Goal: Task Accomplishment & Management: Use online tool/utility

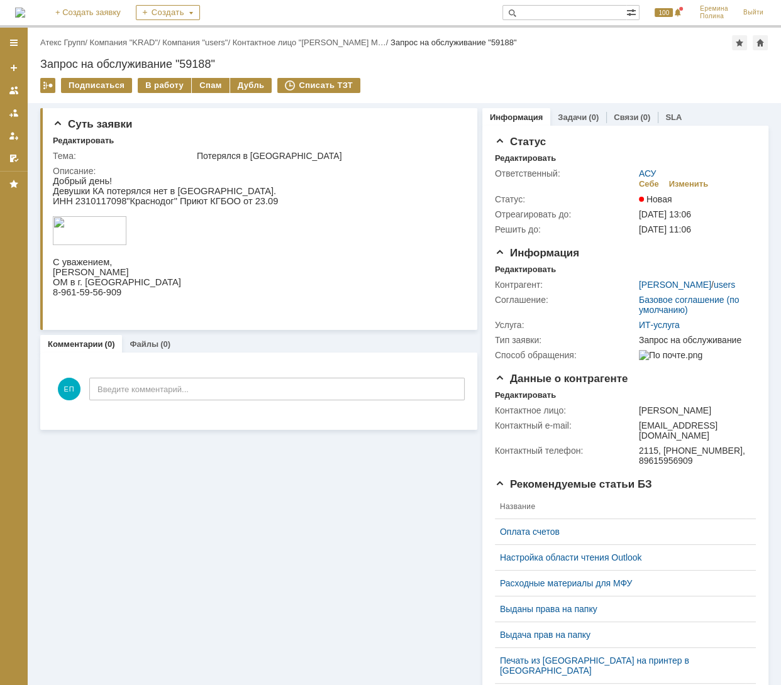
click at [165, 76] on div "Назад | Атекс Групп / Компания "KRAD" / Компания "users" / Контактное лицо "Кор…" at bounding box center [404, 65] width 753 height 75
click at [165, 79] on div "В работу" at bounding box center [164, 85] width 53 height 15
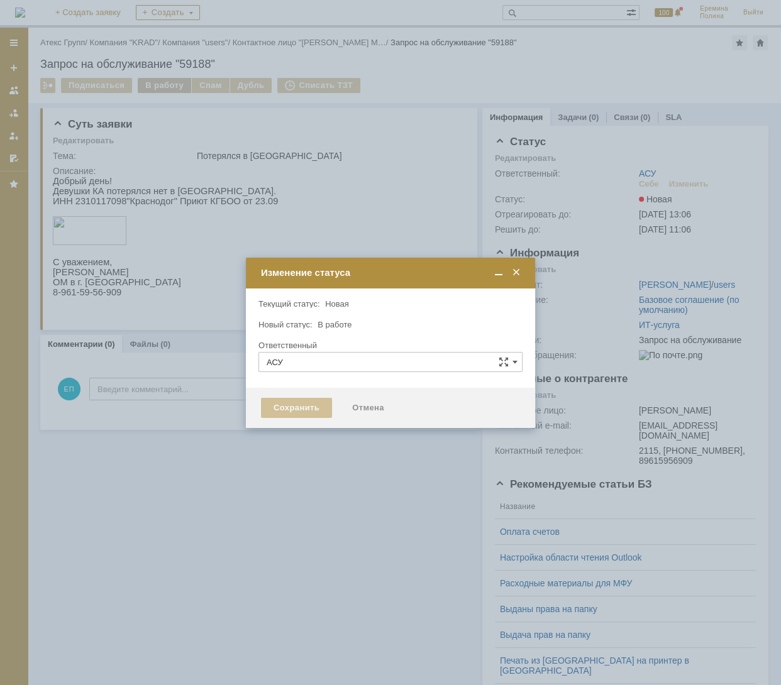
type input "[PERSON_NAME]"
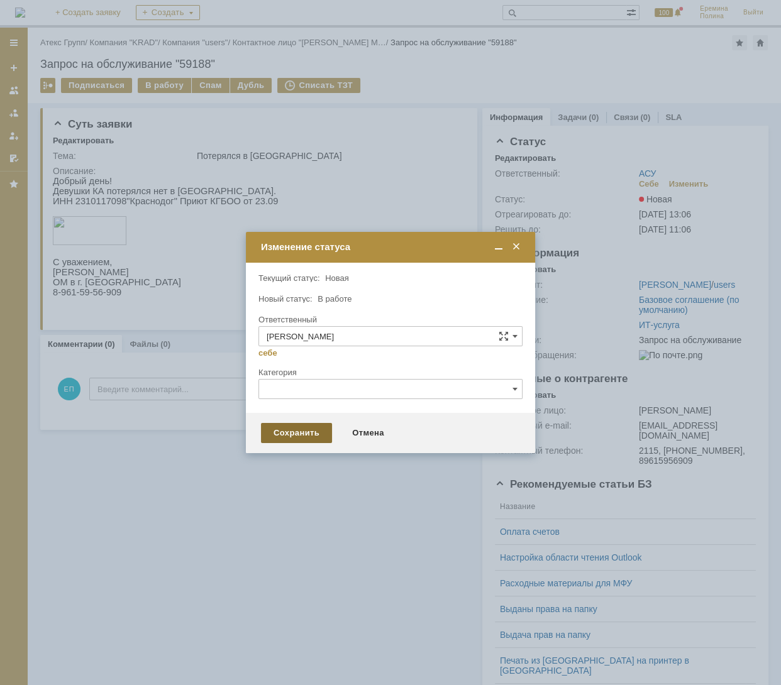
click at [294, 436] on div "Сохранить" at bounding box center [296, 433] width 71 height 20
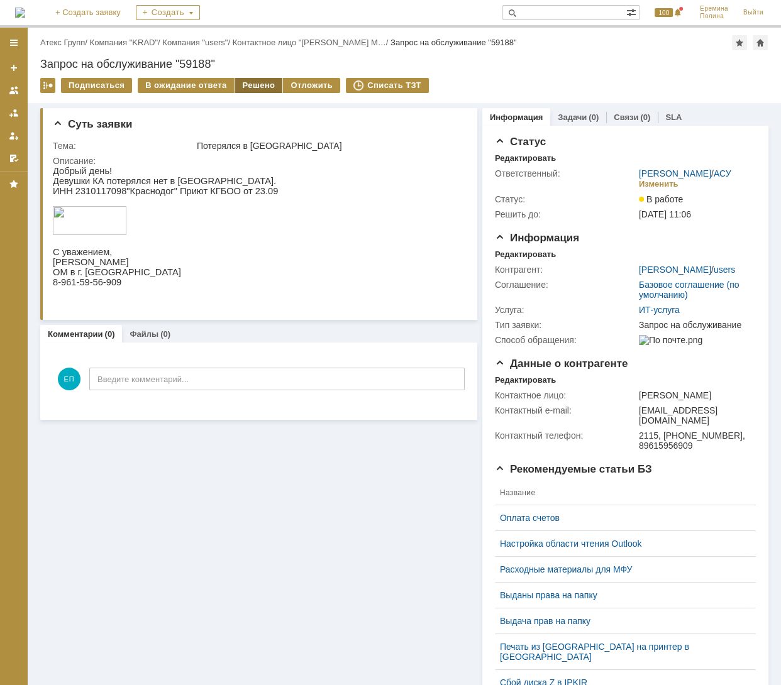
click at [255, 79] on div "Решено" at bounding box center [259, 85] width 48 height 15
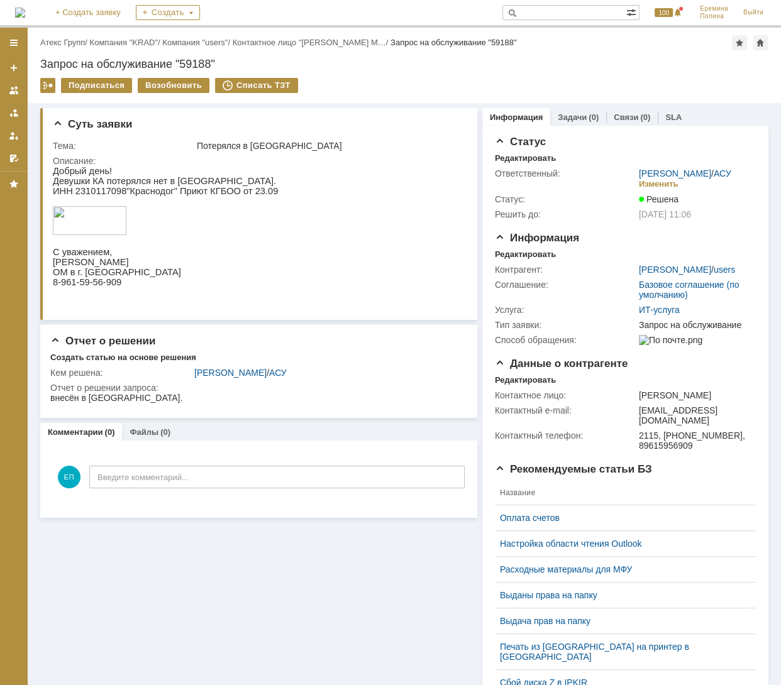
click at [46, 48] on div "Назад | Атекс Групп / Компания "KRAD" / Компания "users" / Контактное лицо "Кор…" at bounding box center [404, 42] width 728 height 15
click at [55, 41] on link "Атекс Групп" at bounding box center [62, 42] width 45 height 9
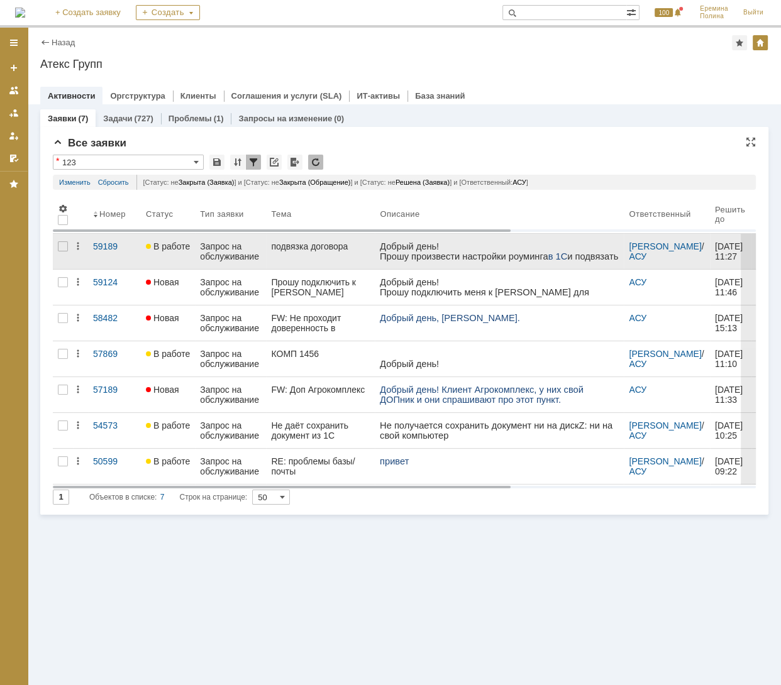
click at [285, 251] on div "подвязка договора" at bounding box center [320, 246] width 99 height 10
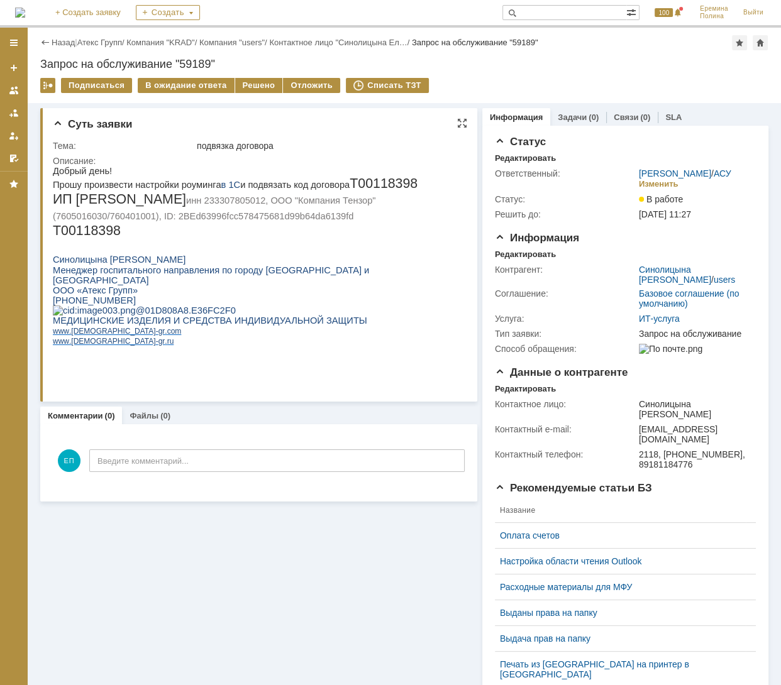
click at [172, 205] on span "инн 233307805012, ООО "Компания Тензор" (7605016030/760401001), ID: 2BEd63996fc…" at bounding box center [214, 208] width 322 height 26
copy span "233307805012"
click at [350, 189] on span "Т00118398" at bounding box center [384, 183] width 68 height 15
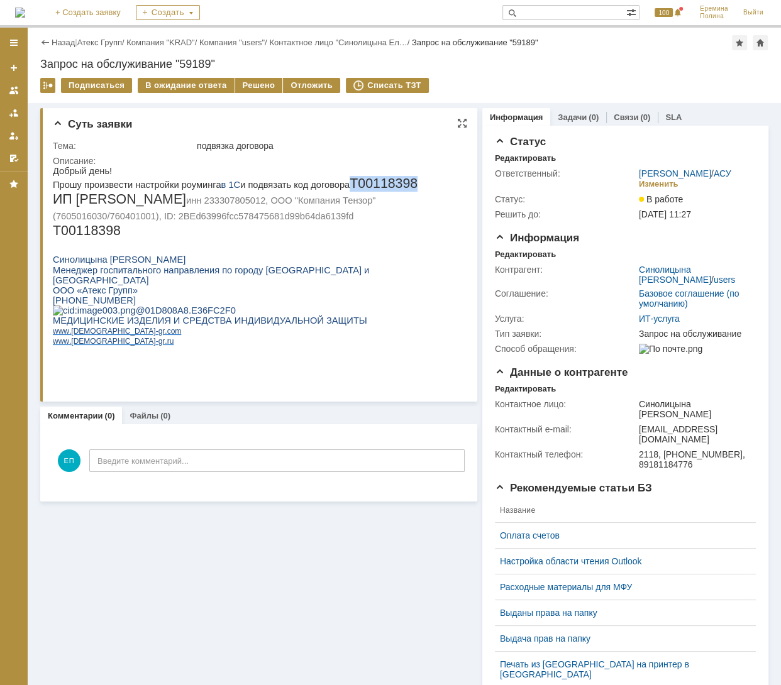
copy span "Т00118398"
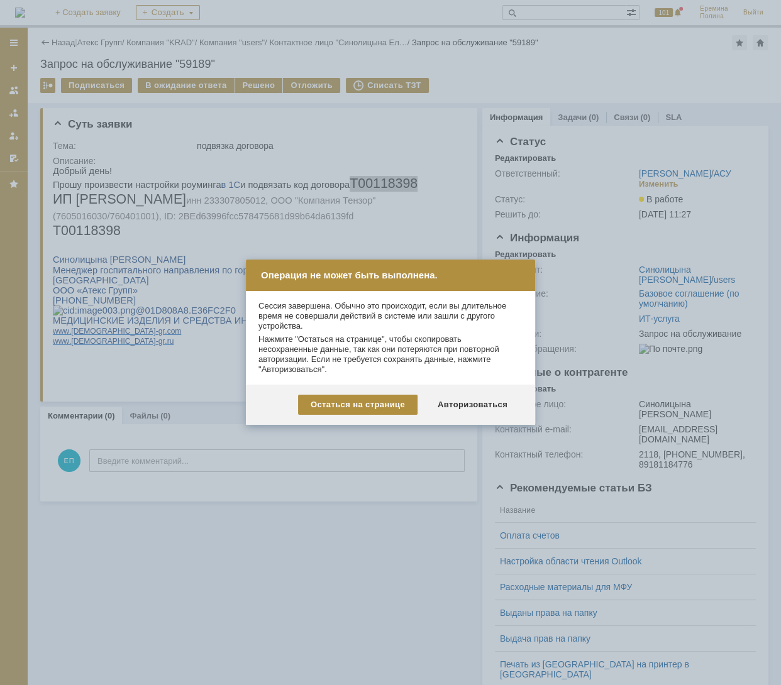
click at [446, 138] on div at bounding box center [390, 342] width 781 height 685
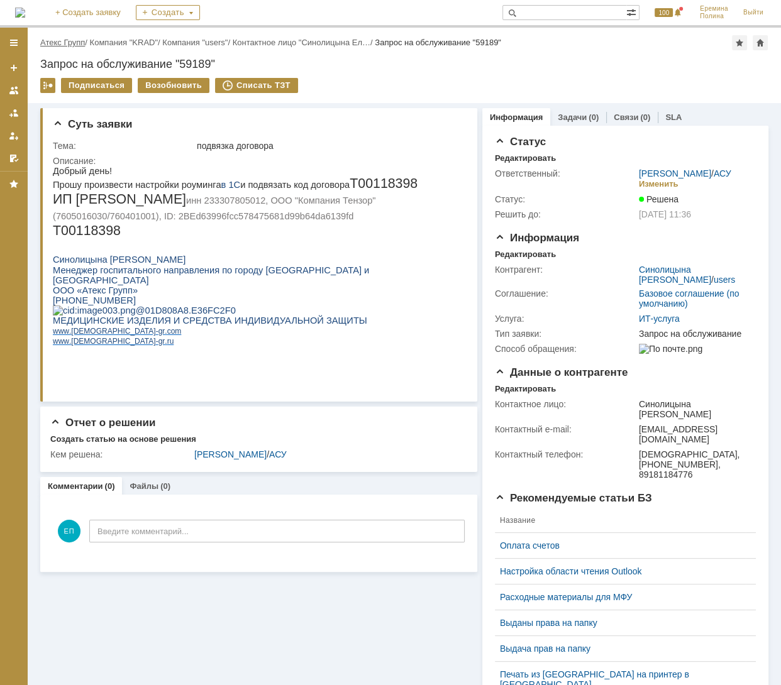
click at [72, 41] on link "Атекс Групп" at bounding box center [62, 42] width 45 height 9
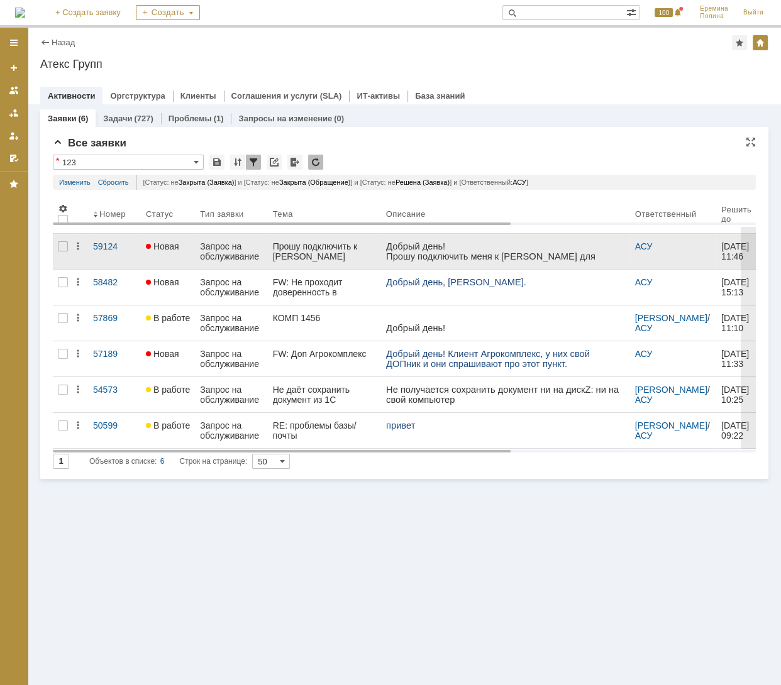
click at [234, 245] on div "Запрос на обслуживание" at bounding box center [231, 251] width 62 height 20
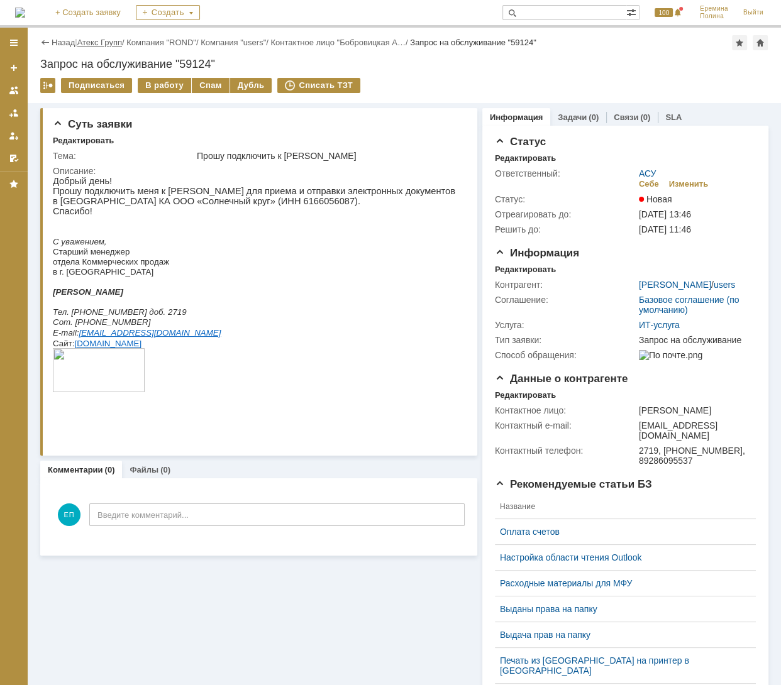
click at [110, 44] on link "Атекс Групп" at bounding box center [99, 42] width 45 height 9
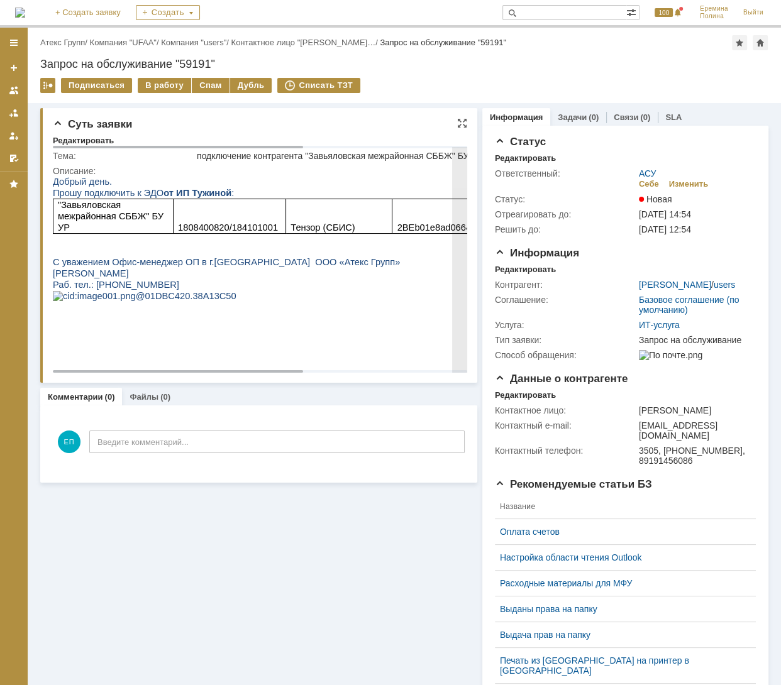
click at [206, 223] on span "1808400820/184101001" at bounding box center [228, 228] width 100 height 10
copy span "1808400820"
drag, startPoint x: 400, startPoint y: 221, endPoint x: 587, endPoint y: 228, distance: 186.9
click at [587, 228] on div "Добрый день. Прошу подключить к ЭДО от ИП Тужиной : "Завьяловская межрайонная С…" at bounding box center [394, 256] width 683 height 160
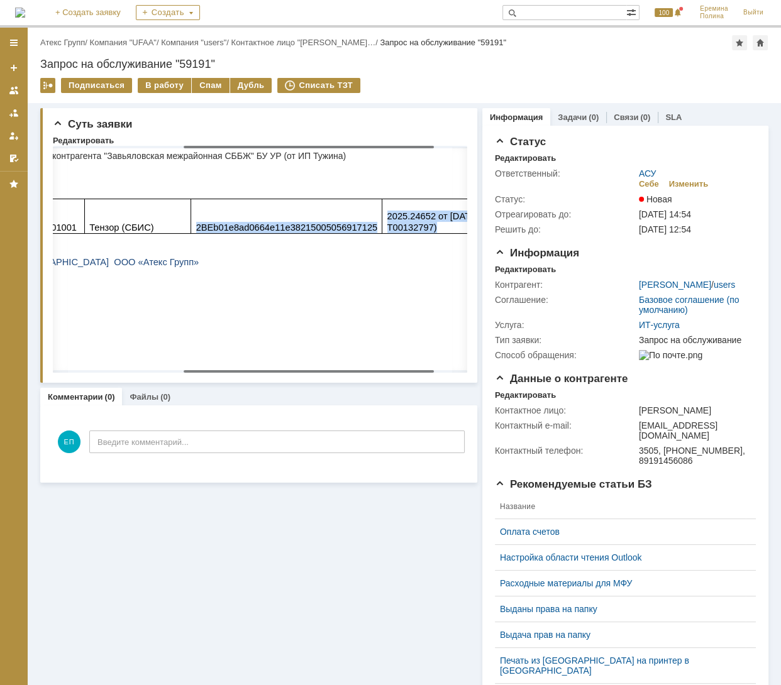
scroll to position [0, 250]
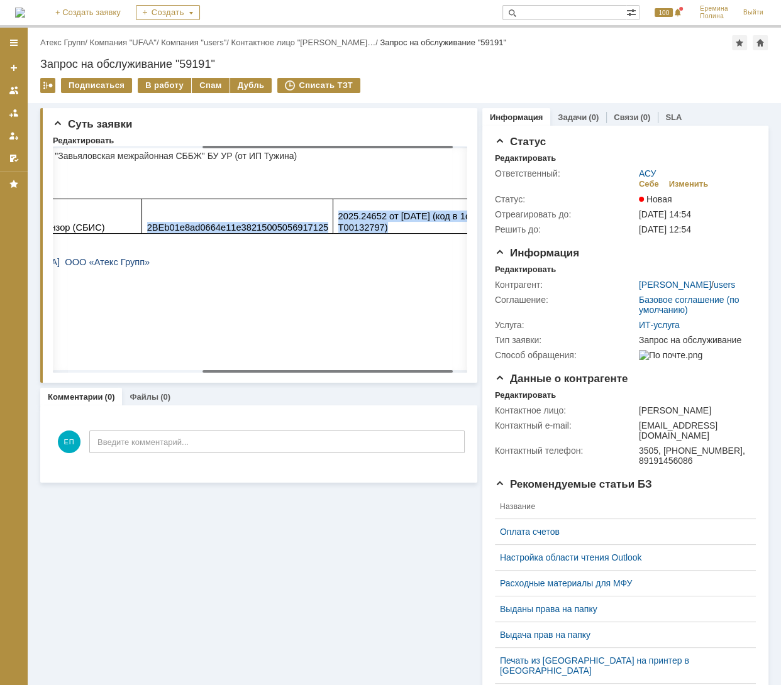
drag, startPoint x: 186, startPoint y: 372, endPoint x: 539, endPoint y: 173, distance: 405.3
click at [336, 371] on body "Идет загрузка, пожалуйста, подождите. На домашнюю + Создать заявку Создать 100 …" at bounding box center [390, 342] width 781 height 685
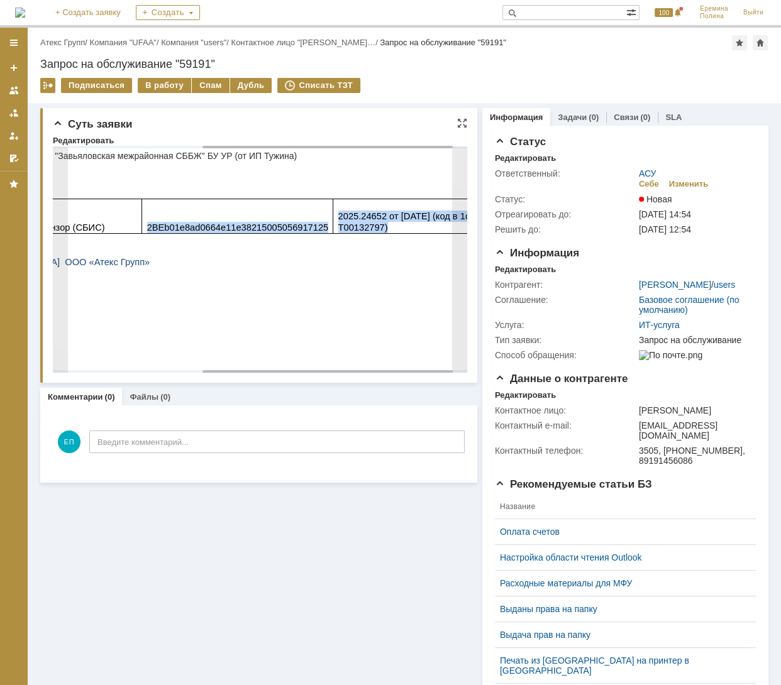
click at [255, 223] on span "2BEb01e8ad0664e11e38215005056917125" at bounding box center [238, 228] width 182 height 10
click at [265, 224] on span "2BEb01e8ad0664e11e38215005056917125" at bounding box center [238, 228] width 182 height 10
copy span "2BEb01e8ad0664e11e38215005056917125"
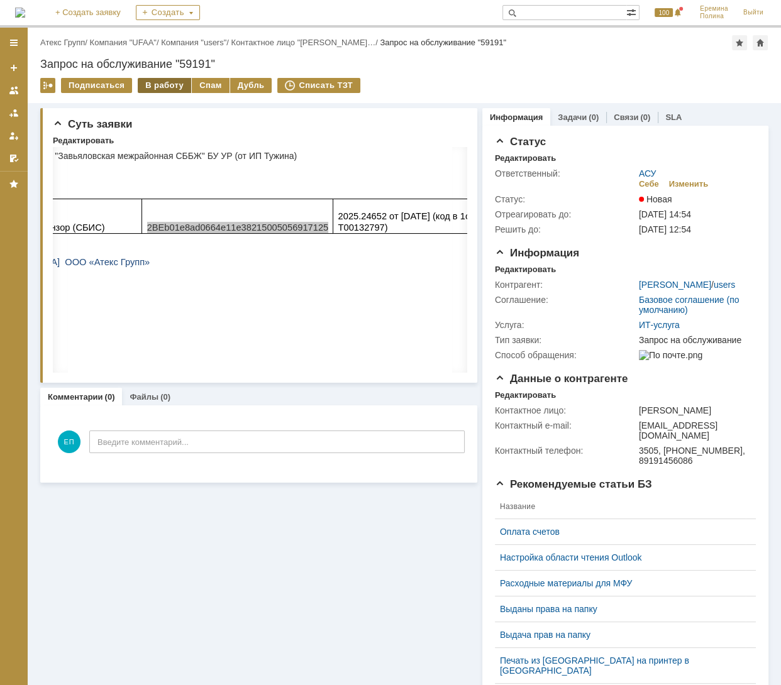
click at [172, 84] on div "В работу" at bounding box center [164, 85] width 53 height 15
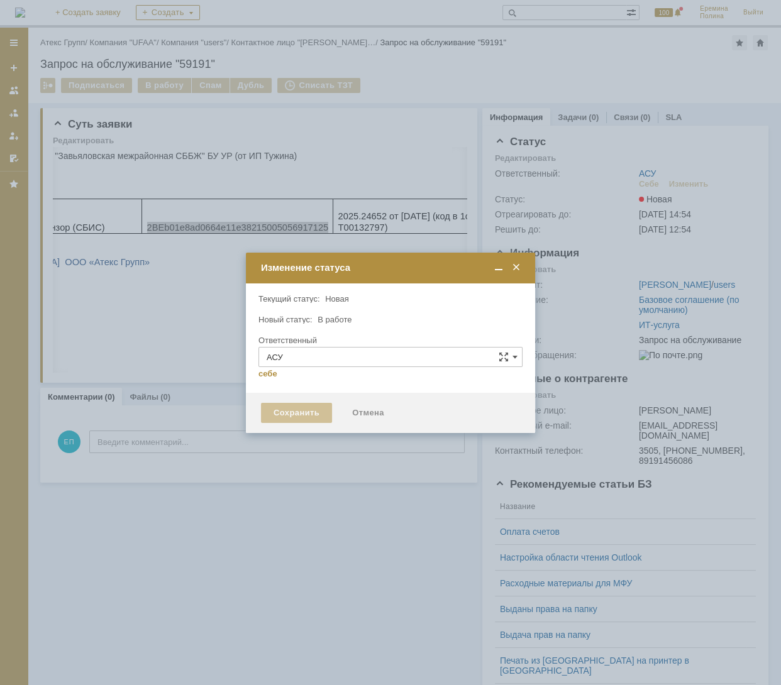
type input "[PERSON_NAME]"
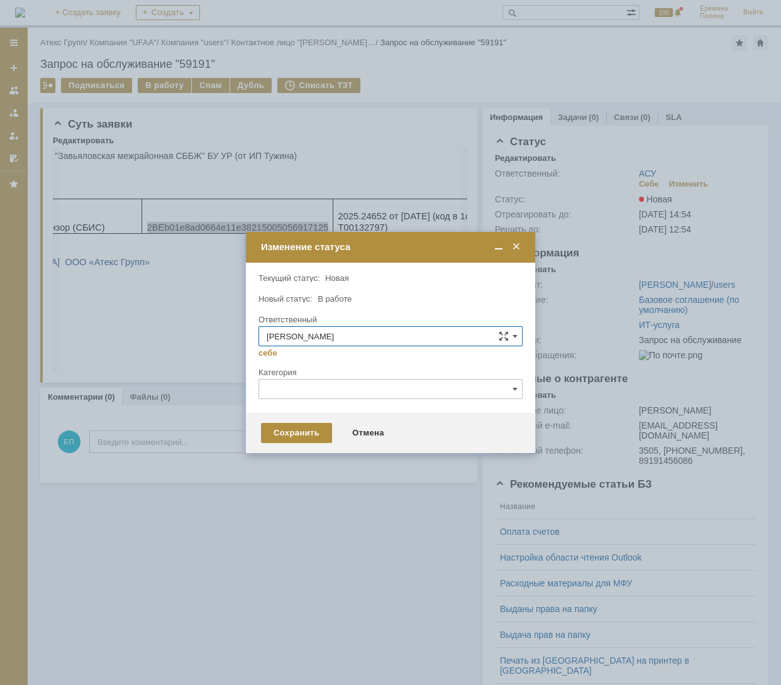
drag, startPoint x: 301, startPoint y: 434, endPoint x: 234, endPoint y: 278, distance: 169.5
click at [300, 432] on div "Сохранить" at bounding box center [296, 433] width 71 height 20
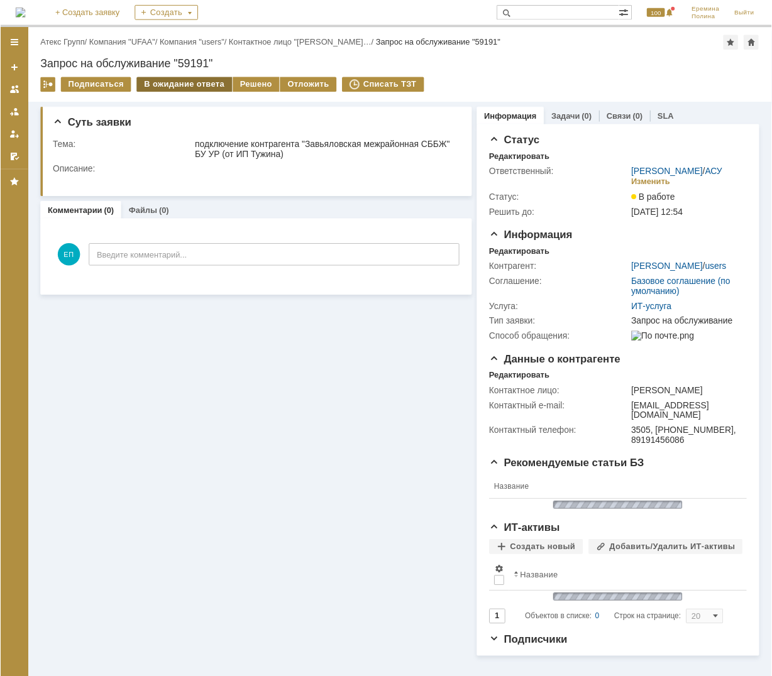
scroll to position [0, 0]
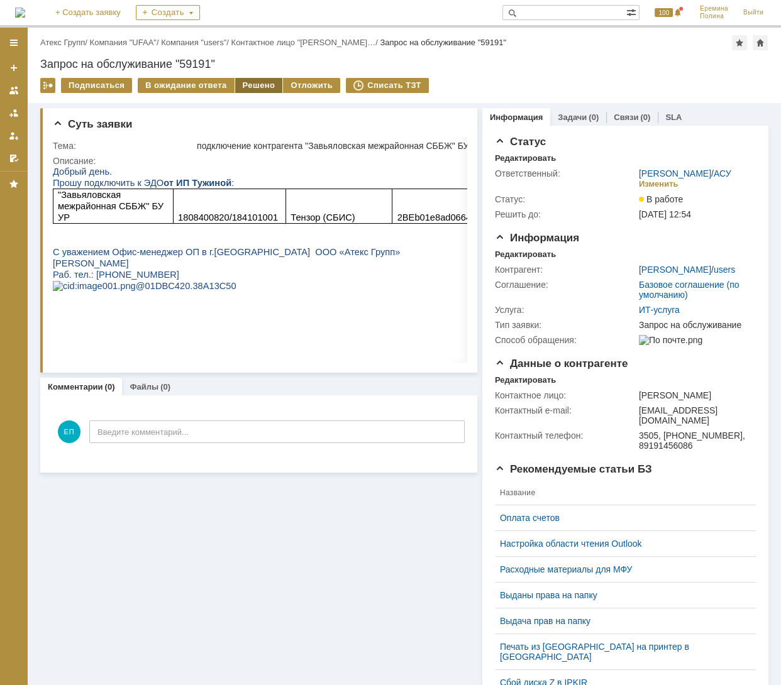
click at [246, 84] on div "Решено" at bounding box center [259, 85] width 48 height 15
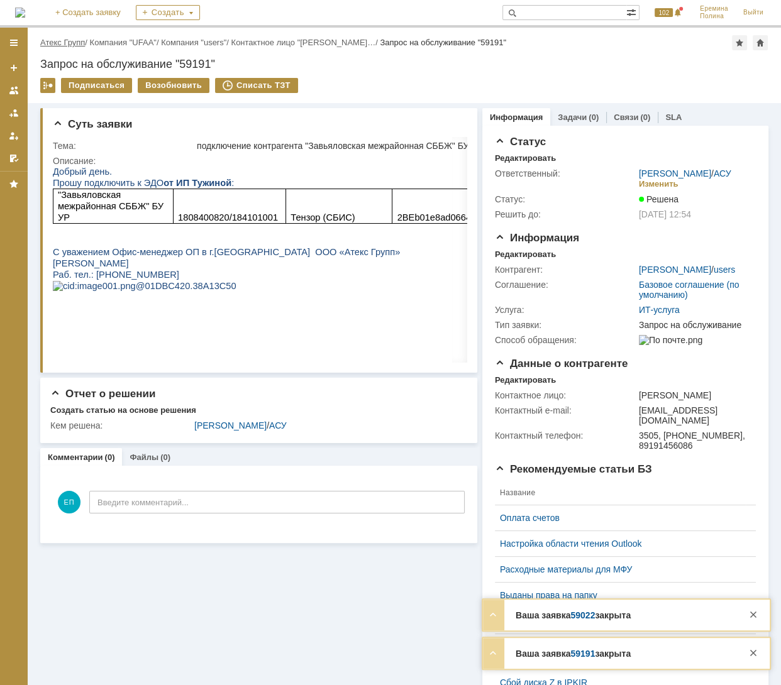
click at [75, 47] on link "Атекс Групп" at bounding box center [62, 42] width 45 height 9
